Goal: Browse casually

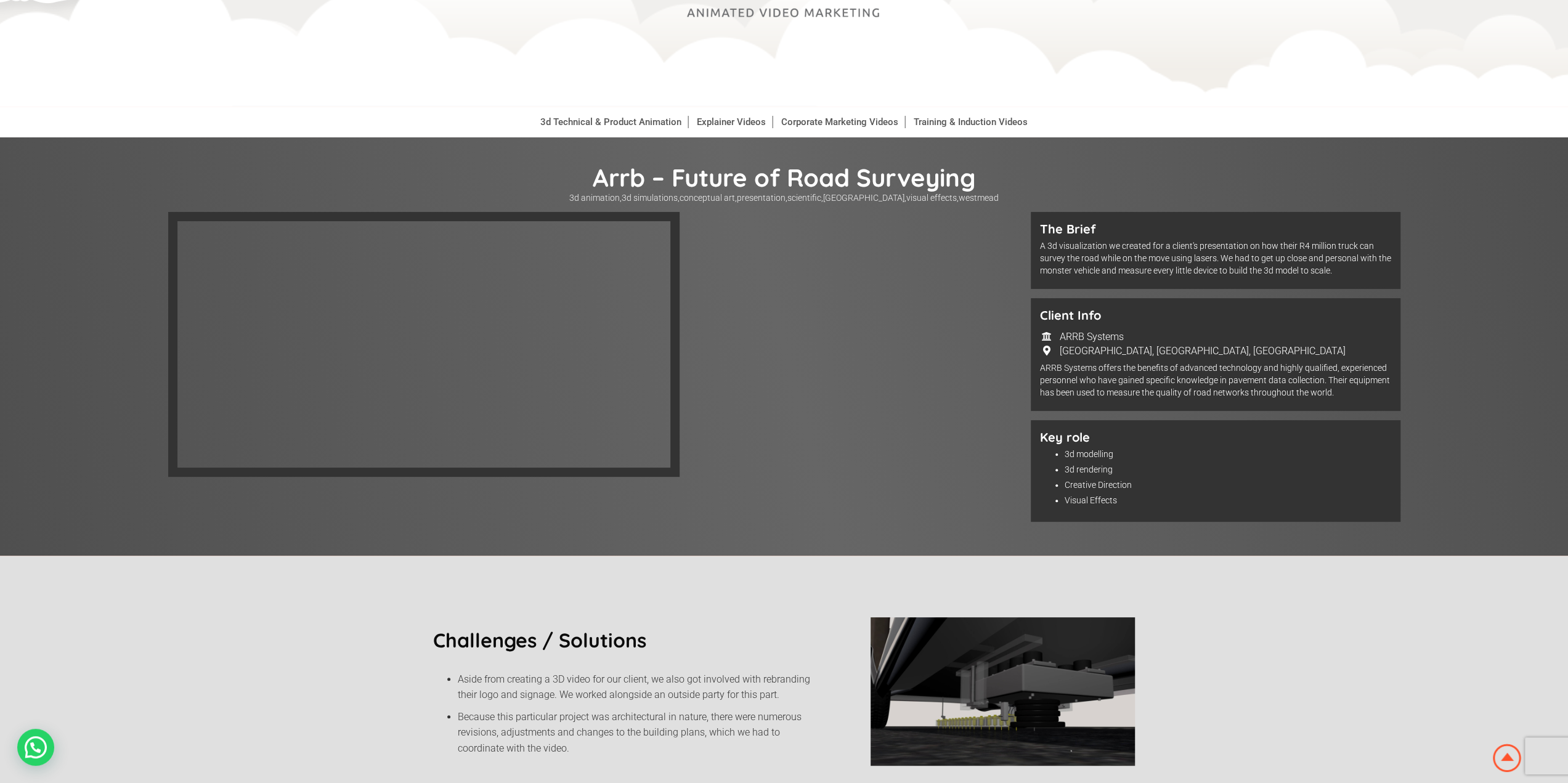
scroll to position [123, 0]
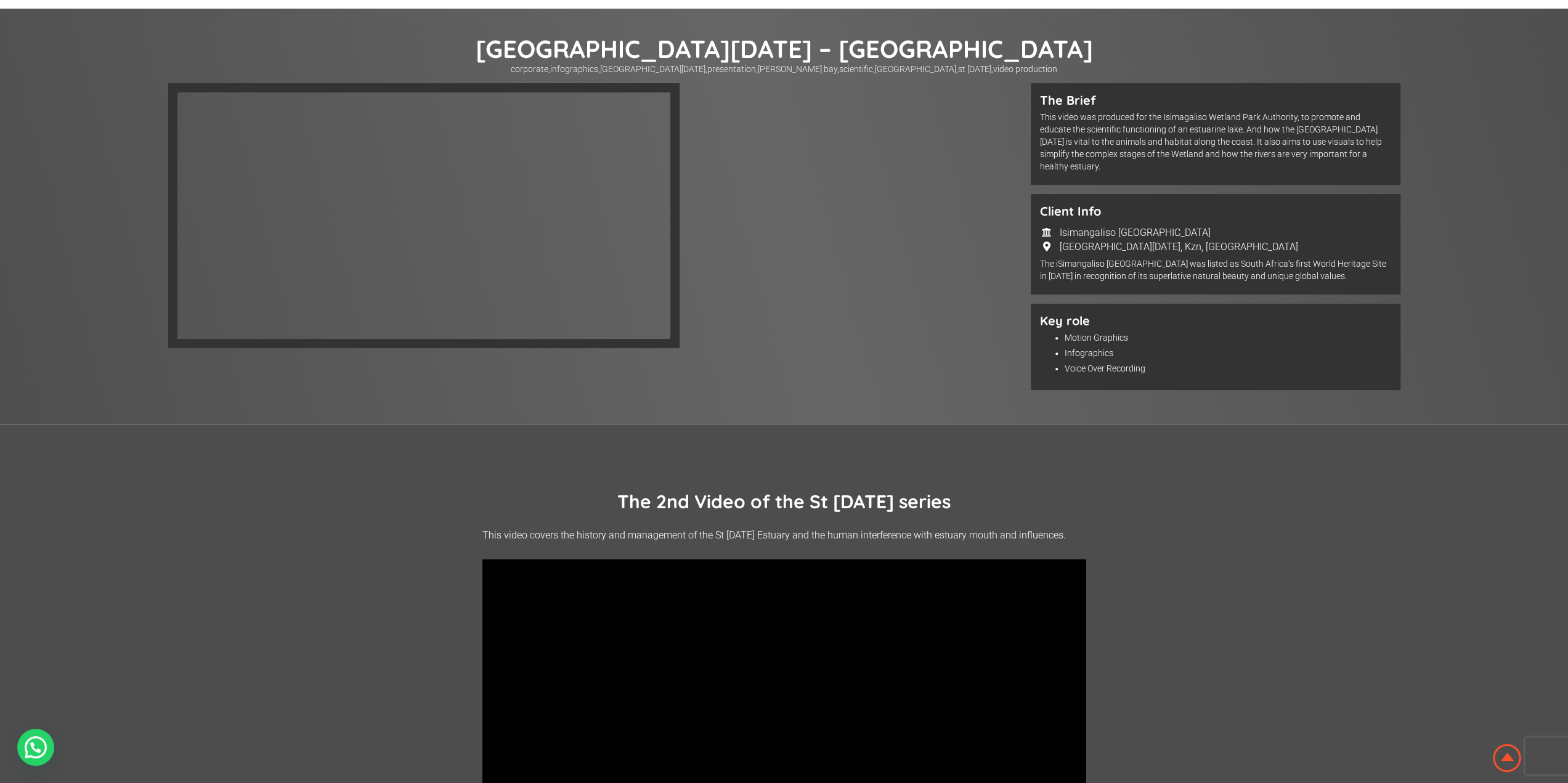
scroll to position [185, 0]
